Goal: Task Accomplishment & Management: Manage account settings

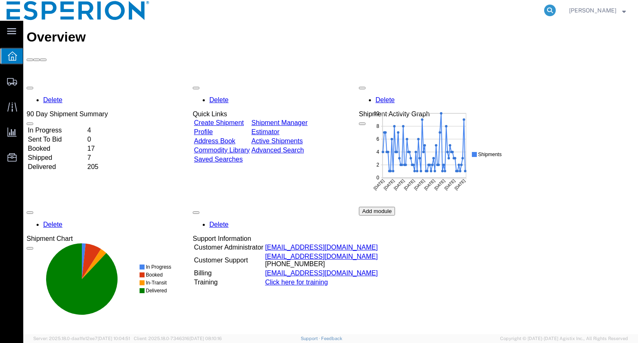
click at [556, 8] on icon at bounding box center [550, 11] width 12 height 12
click at [498, 12] on input "search" at bounding box center [418, 10] width 253 height 20
paste input "42C0057685"
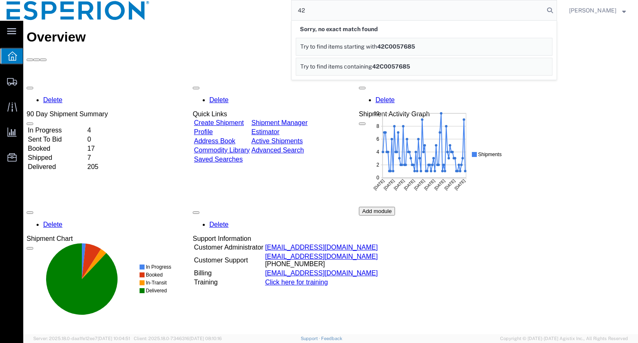
type input "4"
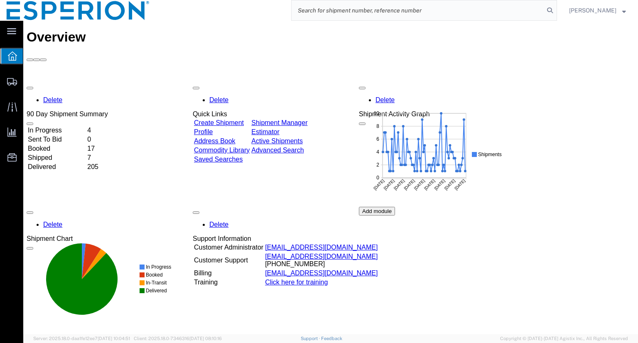
click at [464, 10] on input "search" at bounding box center [418, 10] width 253 height 20
paste input "121144"
type input "121144"
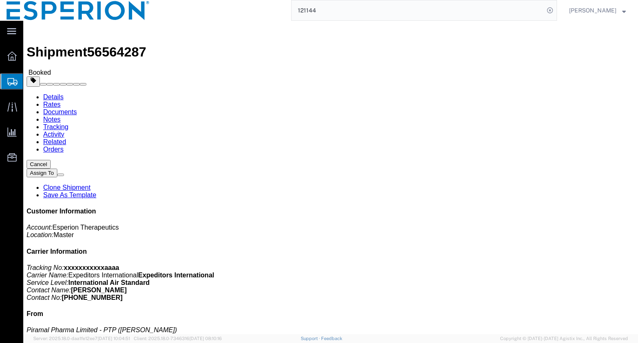
click link "Tracking"
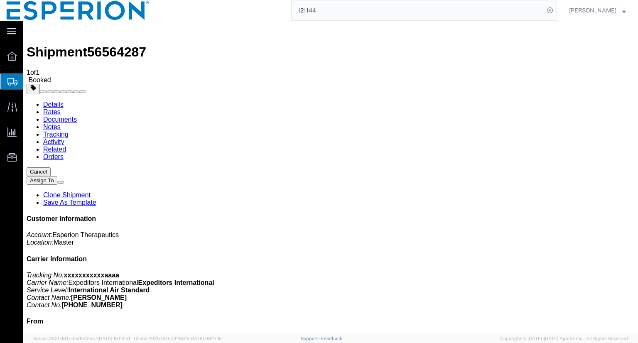
click at [77, 116] on link "Documents" at bounding box center [60, 119] width 34 height 7
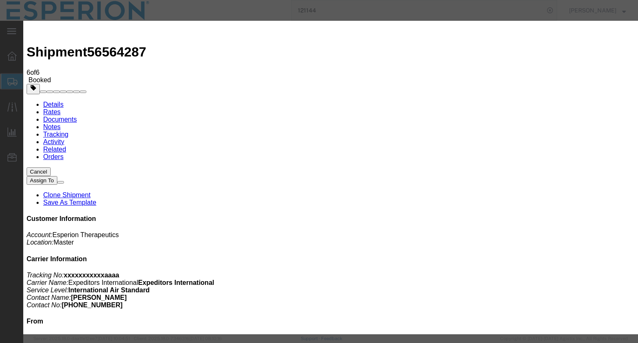
type input "C:\fakepath\42C0057685_House Airway Bill - final.pdf"
select select
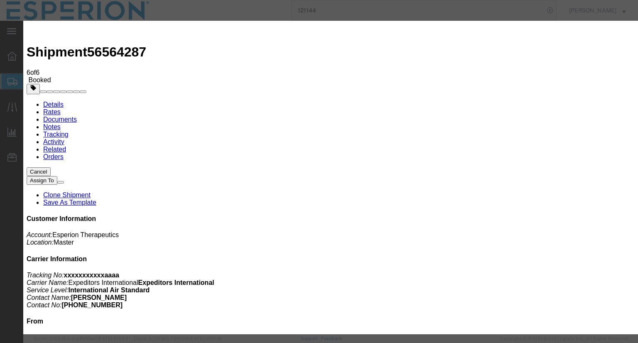
select select
